Goal: Check status: Check status

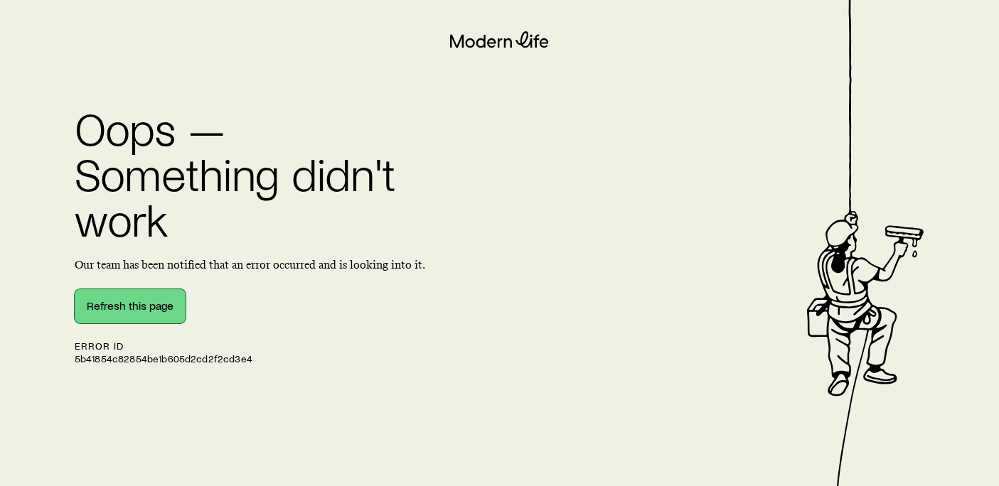
click at [119, 296] on button "Refresh this page" at bounding box center [130, 306] width 111 height 34
